Goal: Task Accomplishment & Management: Manage account settings

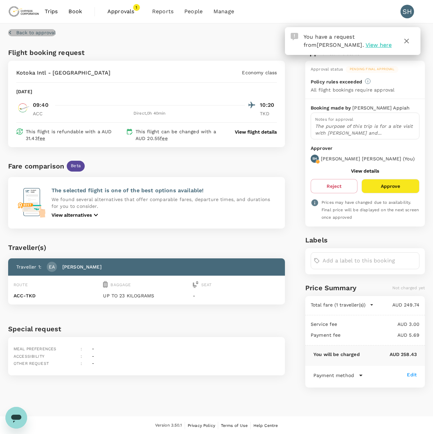
click at [35, 34] on p "Back to approval" at bounding box center [35, 32] width 39 height 7
click at [123, 9] on span "Approvals" at bounding box center [125, 11] width 34 height 8
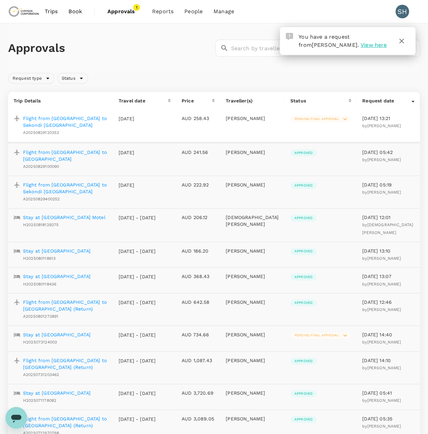
click at [329, 120] on span "Pending final approval" at bounding box center [317, 119] width 53 height 5
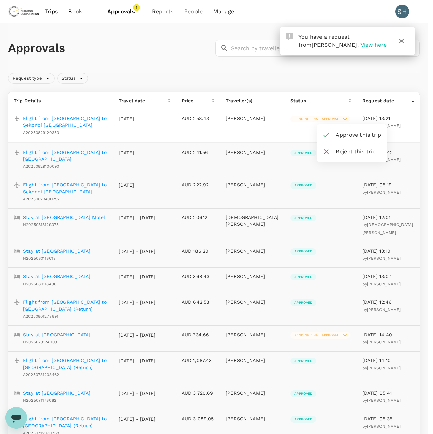
click at [351, 132] on span "Approve this trip" at bounding box center [359, 135] width 46 height 8
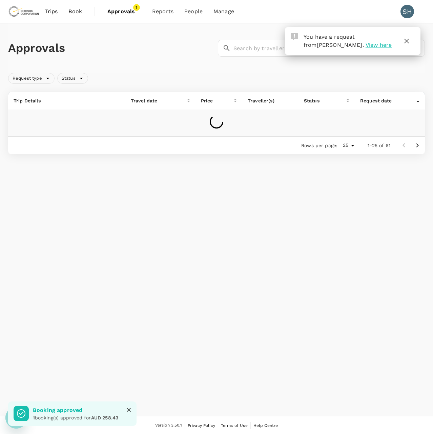
click at [127, 10] on span "Approvals" at bounding box center [125, 11] width 34 height 8
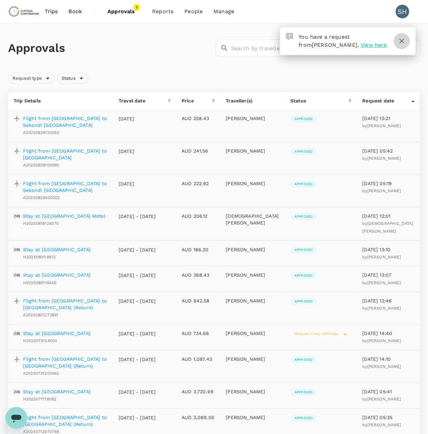
click at [399, 42] on icon "button" at bounding box center [402, 41] width 8 height 8
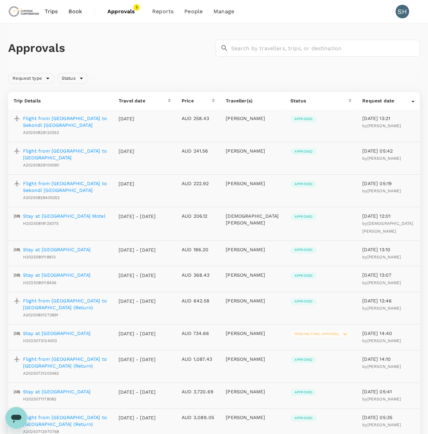
click at [118, 16] on span "Approvals 1" at bounding box center [125, 11] width 34 height 11
click at [115, 10] on span "Approvals" at bounding box center [125, 11] width 34 height 8
